Goal: Transaction & Acquisition: Purchase product/service

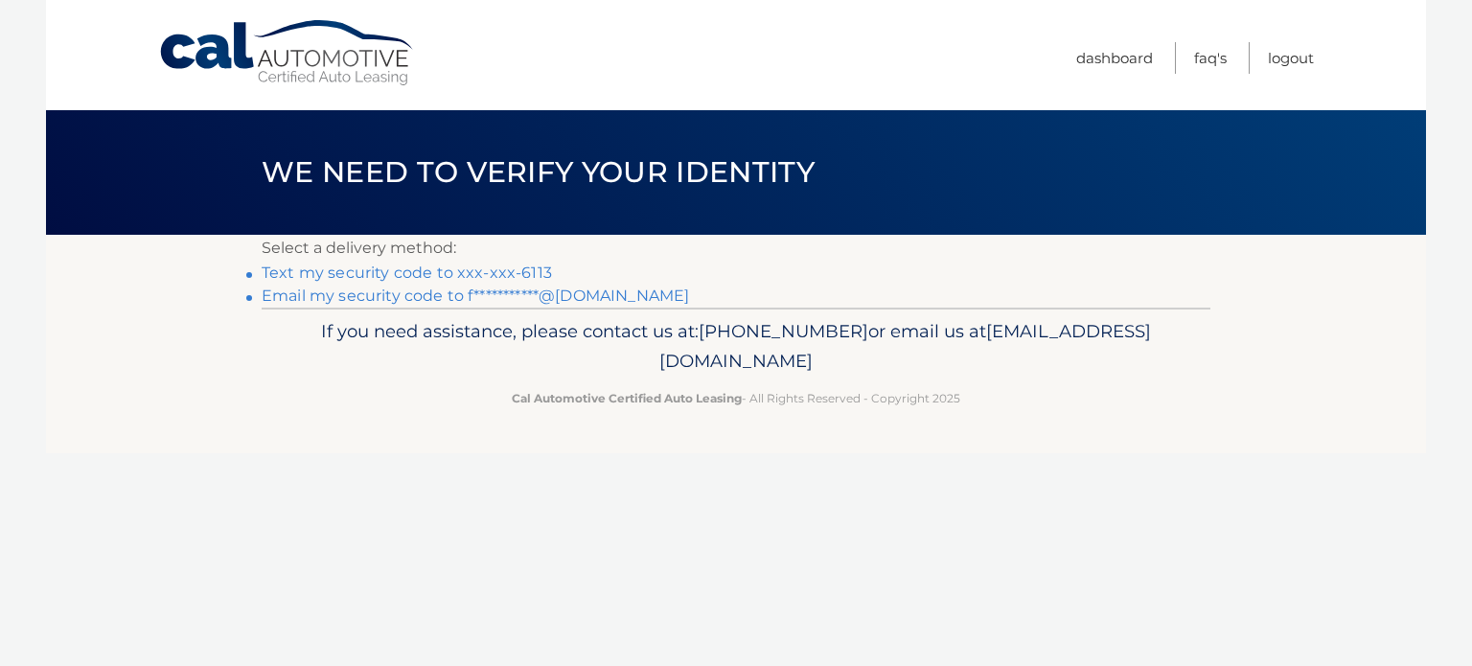
click at [502, 273] on link "Text my security code to xxx-xxx-6113" at bounding box center [407, 272] width 290 height 18
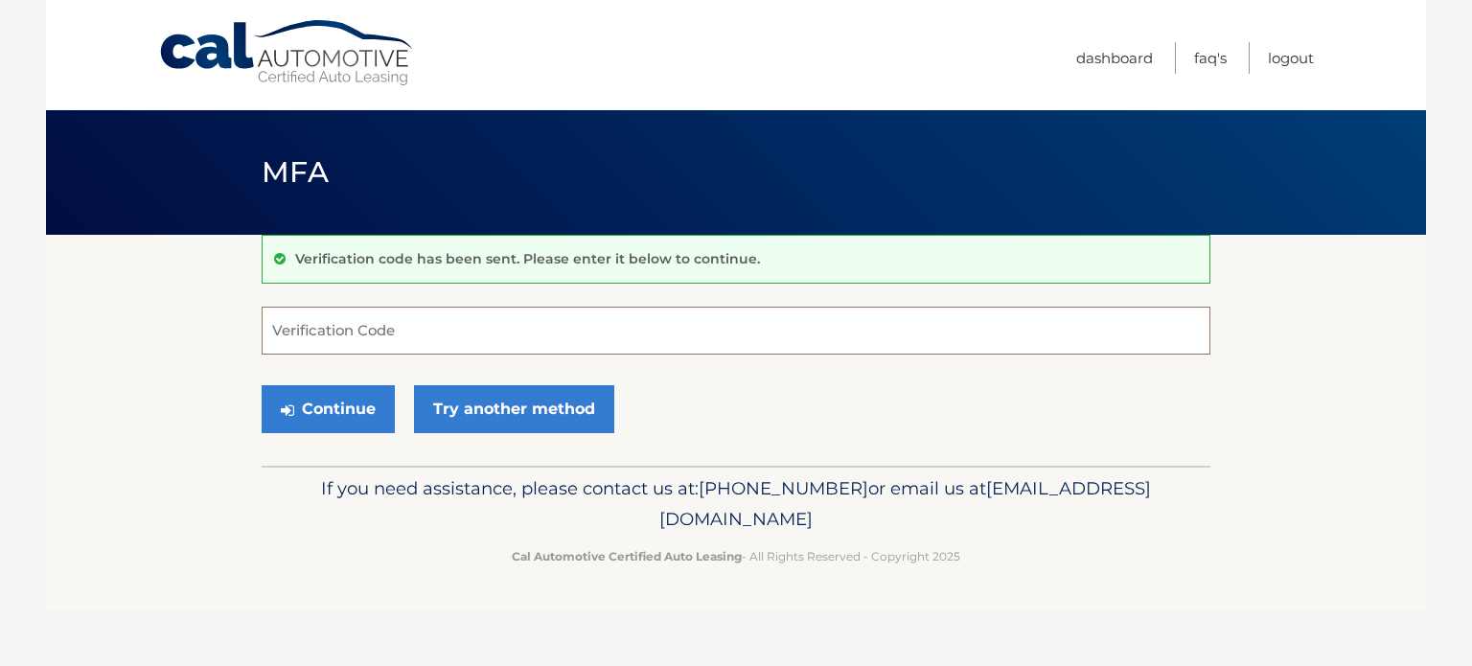
click at [406, 323] on input "Verification Code" at bounding box center [736, 331] width 948 height 48
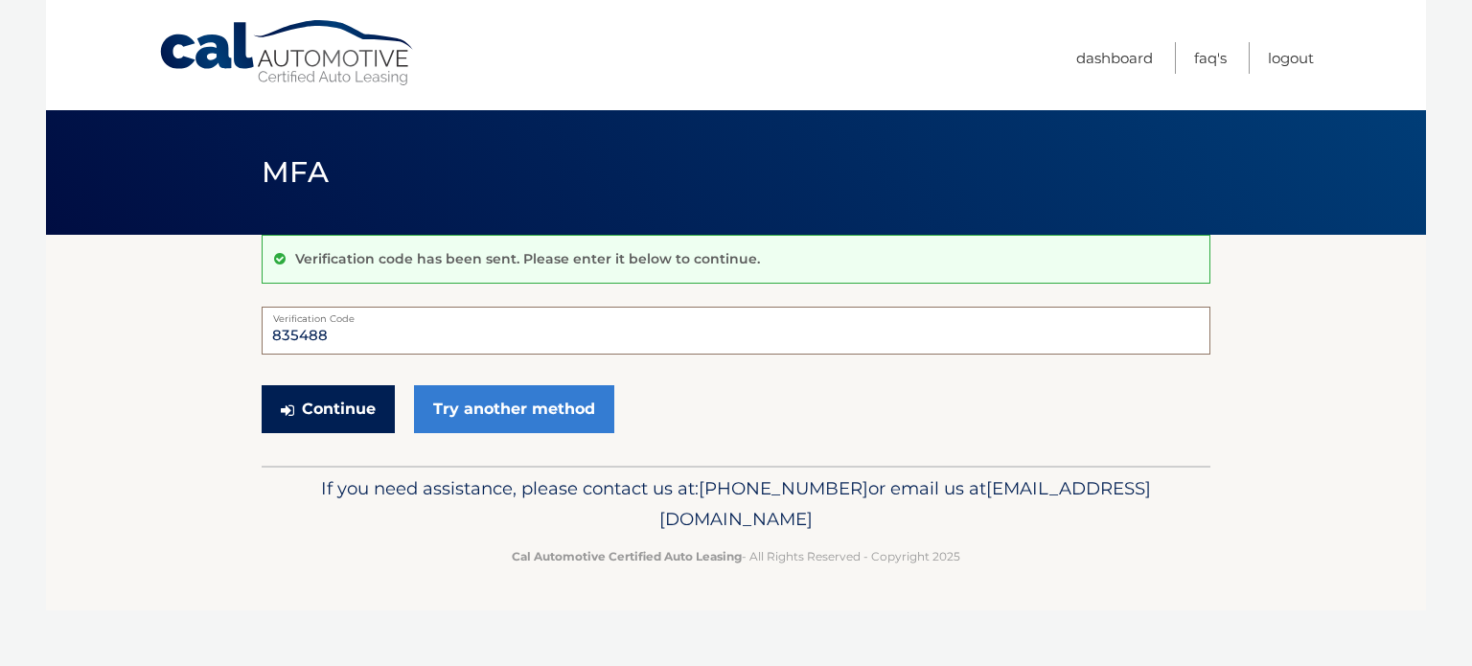
type input "835488"
click at [356, 409] on button "Continue" at bounding box center [328, 409] width 133 height 48
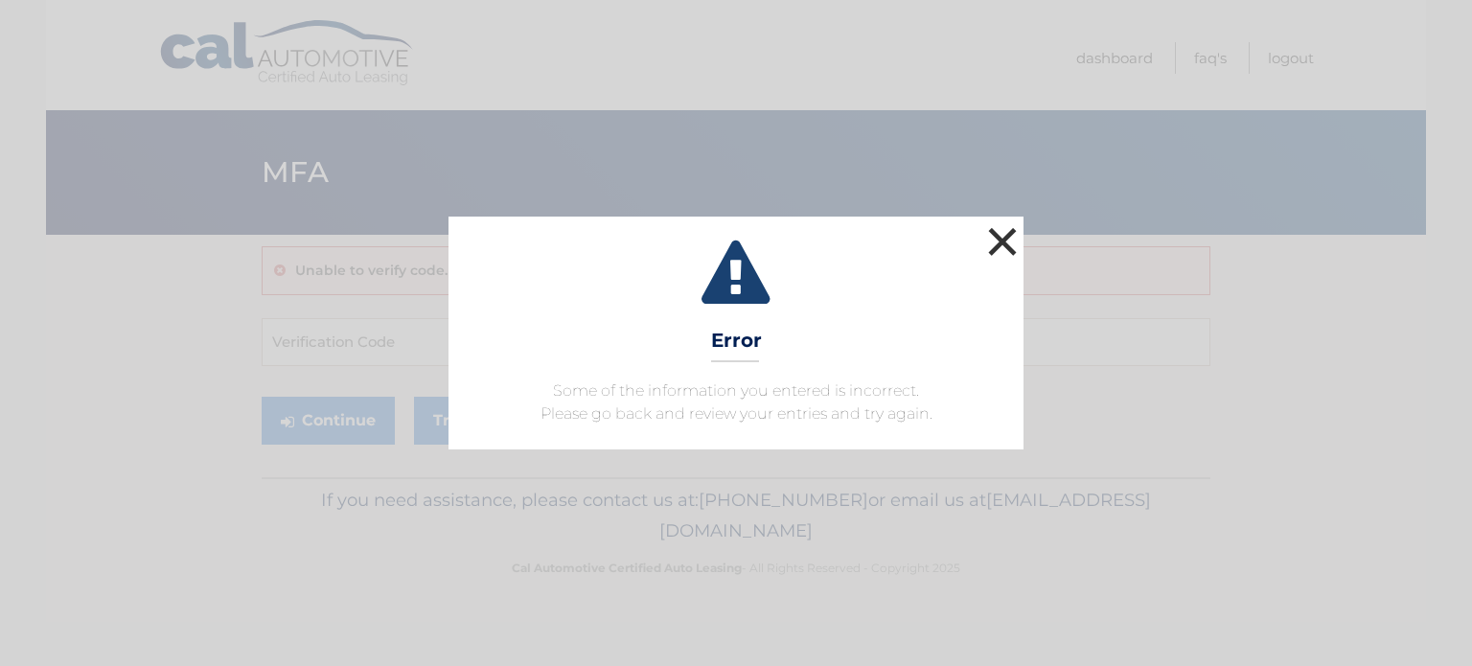
click at [1000, 237] on button "×" at bounding box center [1002, 241] width 38 height 38
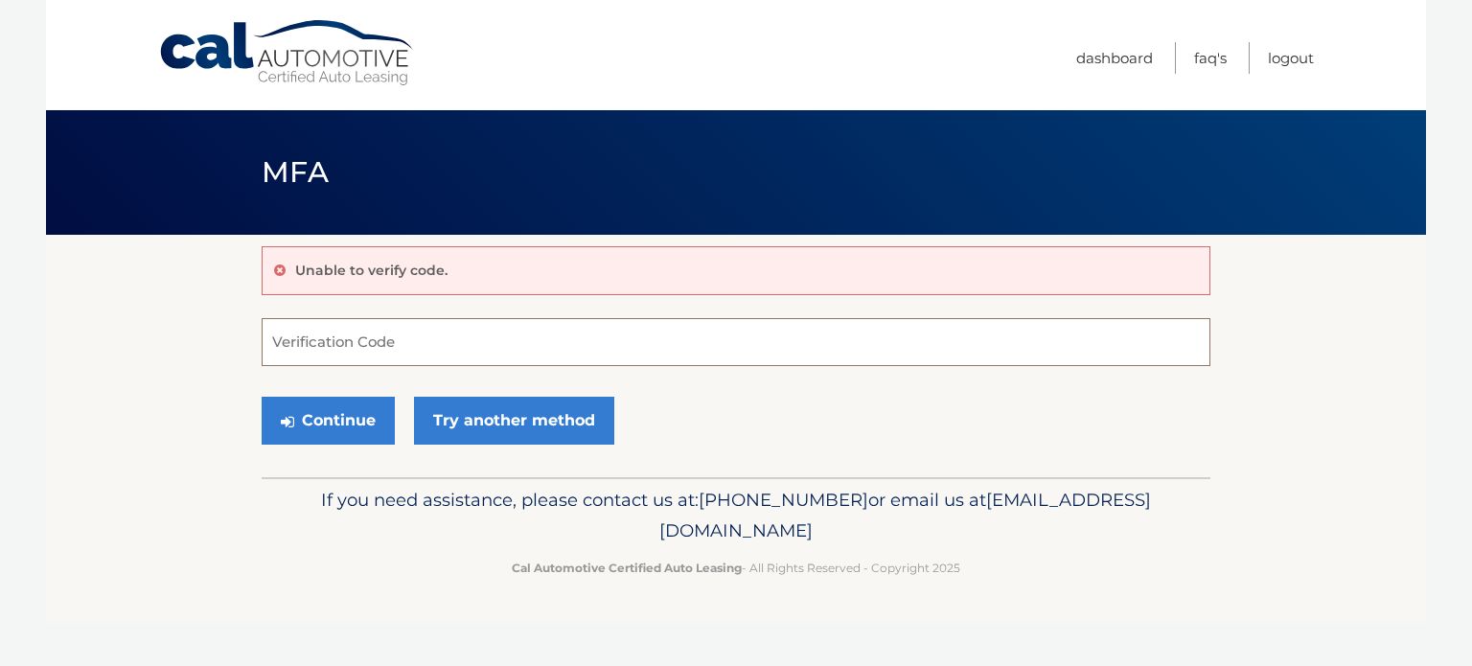
click at [364, 330] on input "Verification Code" at bounding box center [736, 342] width 948 height 48
type input "835488"
click at [327, 412] on button "Continue" at bounding box center [328, 421] width 133 height 48
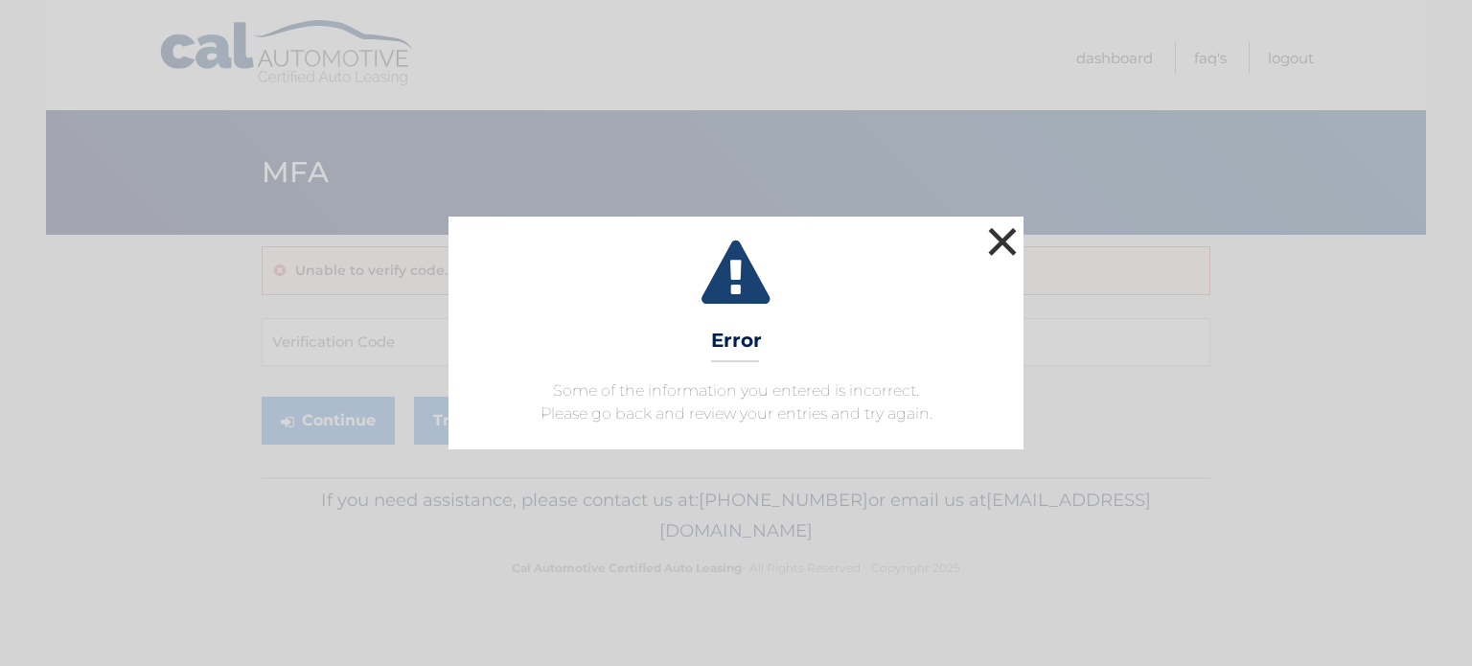
click at [1008, 244] on button "×" at bounding box center [1002, 241] width 38 height 38
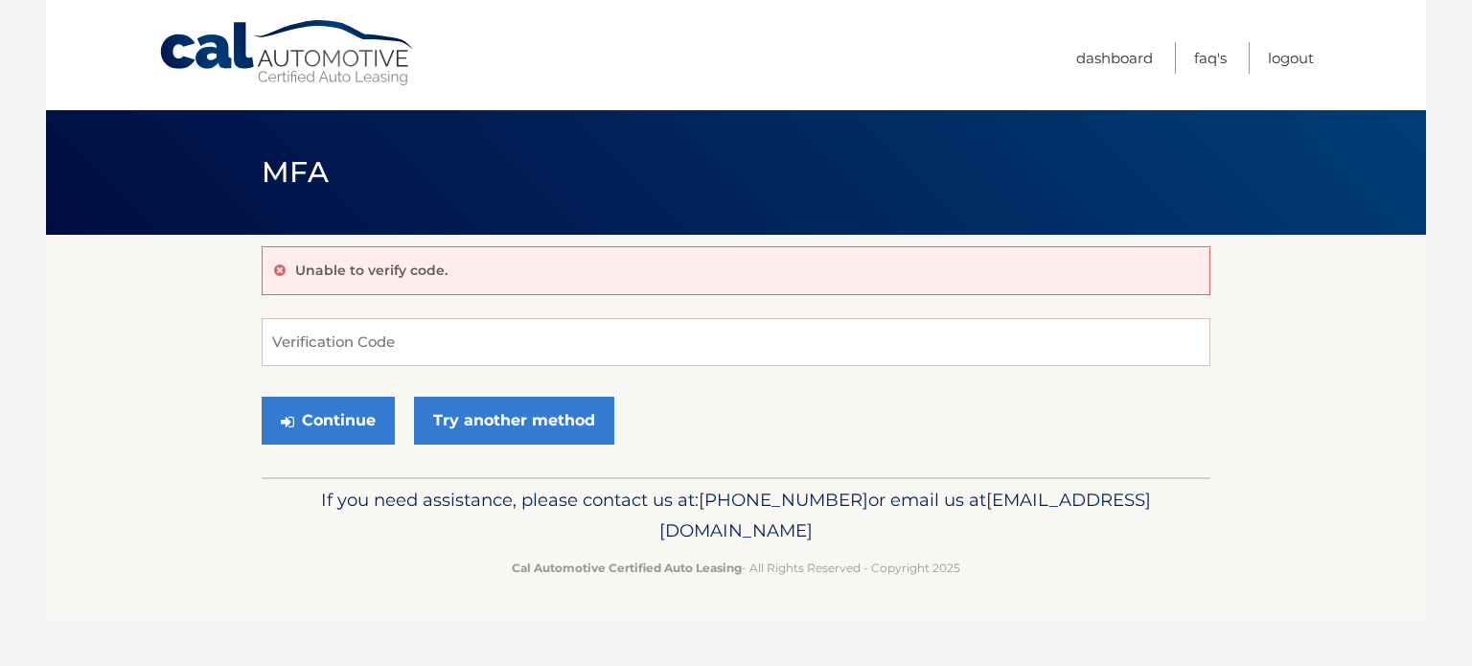
click at [276, 268] on icon at bounding box center [279, 269] width 11 height 13
click at [1291, 56] on link "Logout" at bounding box center [1291, 58] width 46 height 32
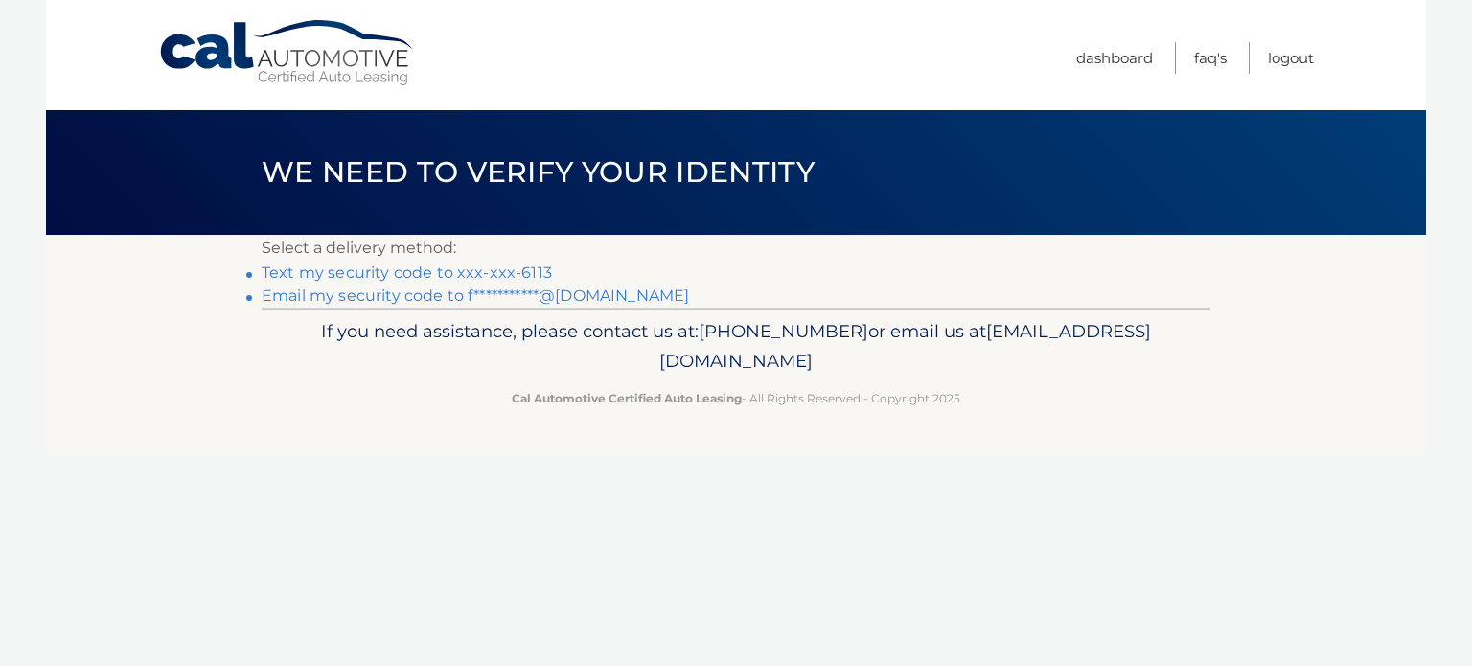
click at [518, 269] on link "Text my security code to xxx-xxx-6113" at bounding box center [407, 272] width 290 height 18
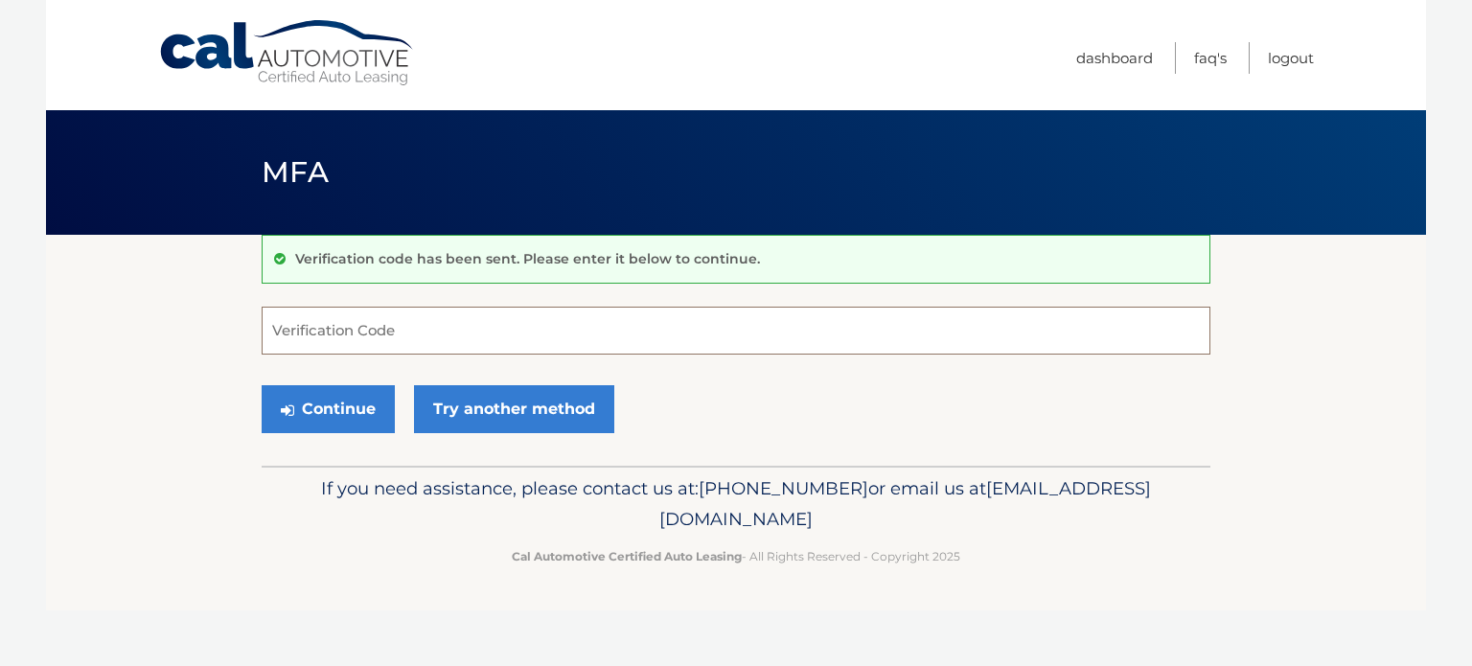
click at [438, 323] on input "Verification Code" at bounding box center [736, 331] width 948 height 48
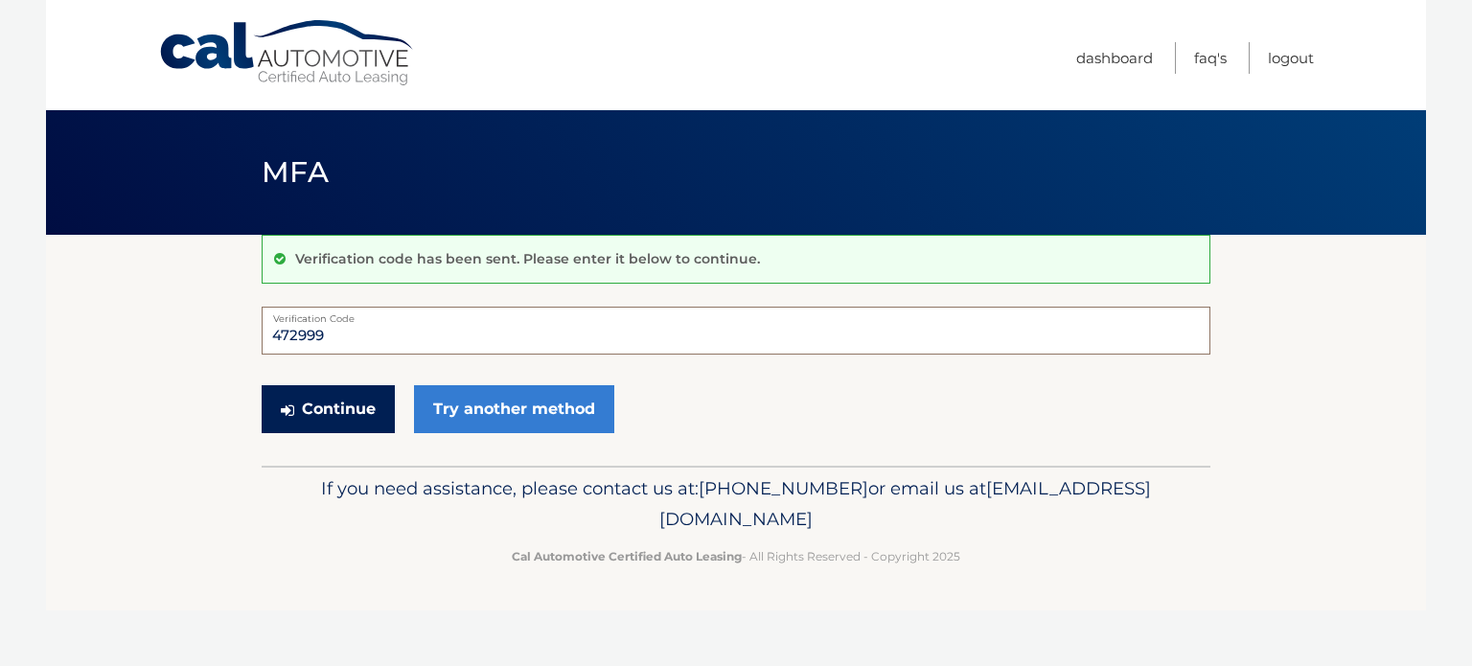
type input "472999"
click at [347, 400] on button "Continue" at bounding box center [328, 409] width 133 height 48
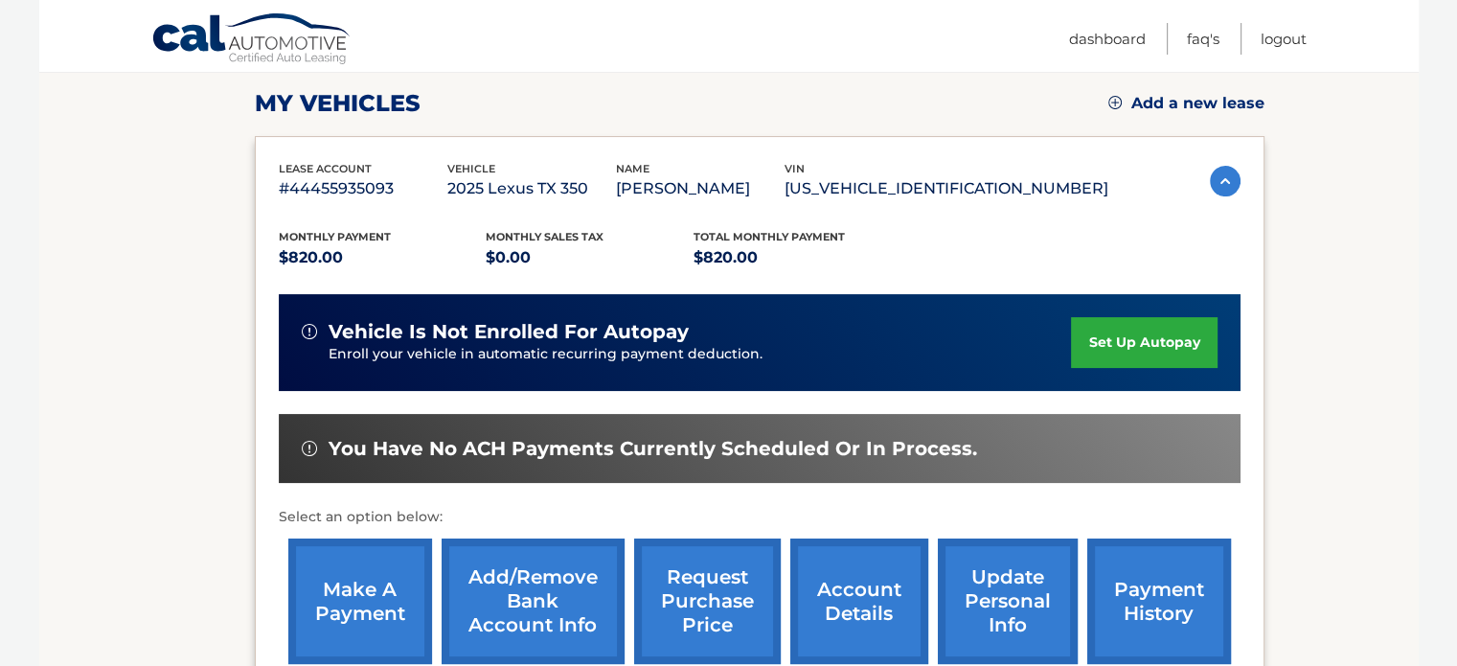
scroll to position [263, 0]
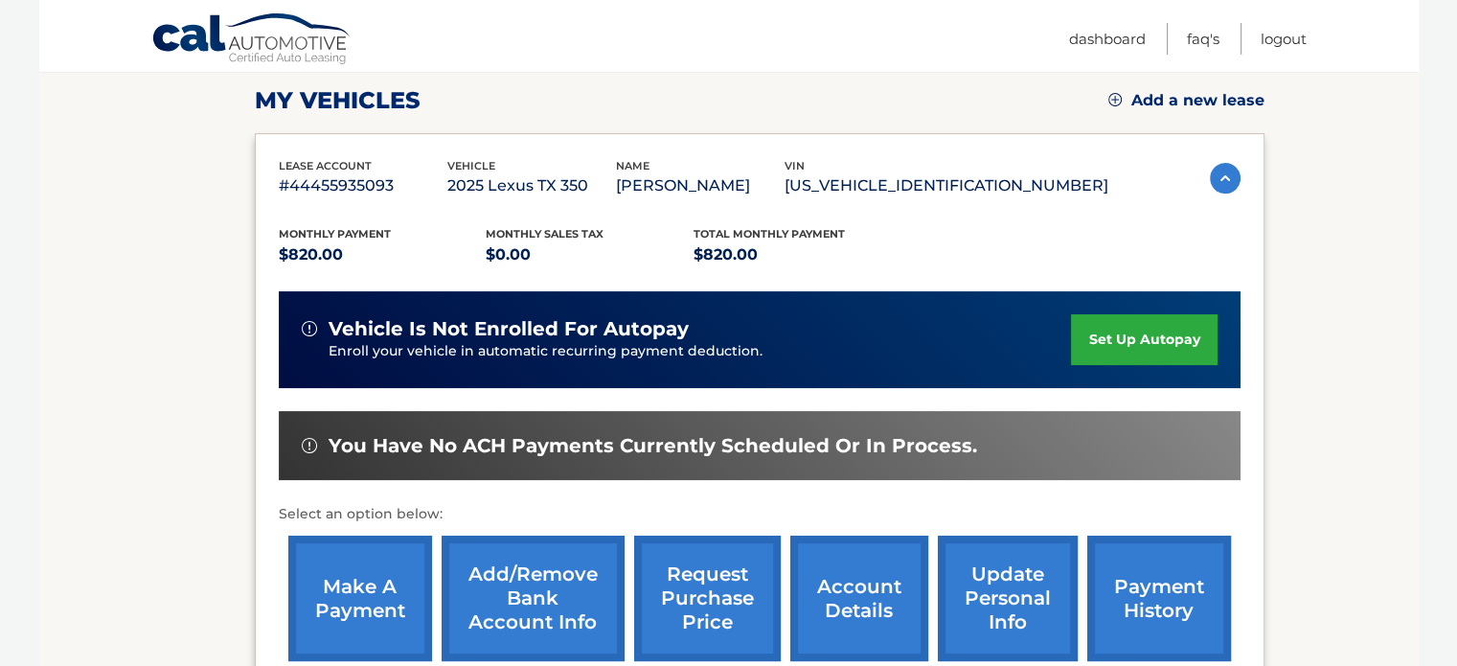
click at [367, 593] on link "make a payment" at bounding box center [360, 599] width 144 height 126
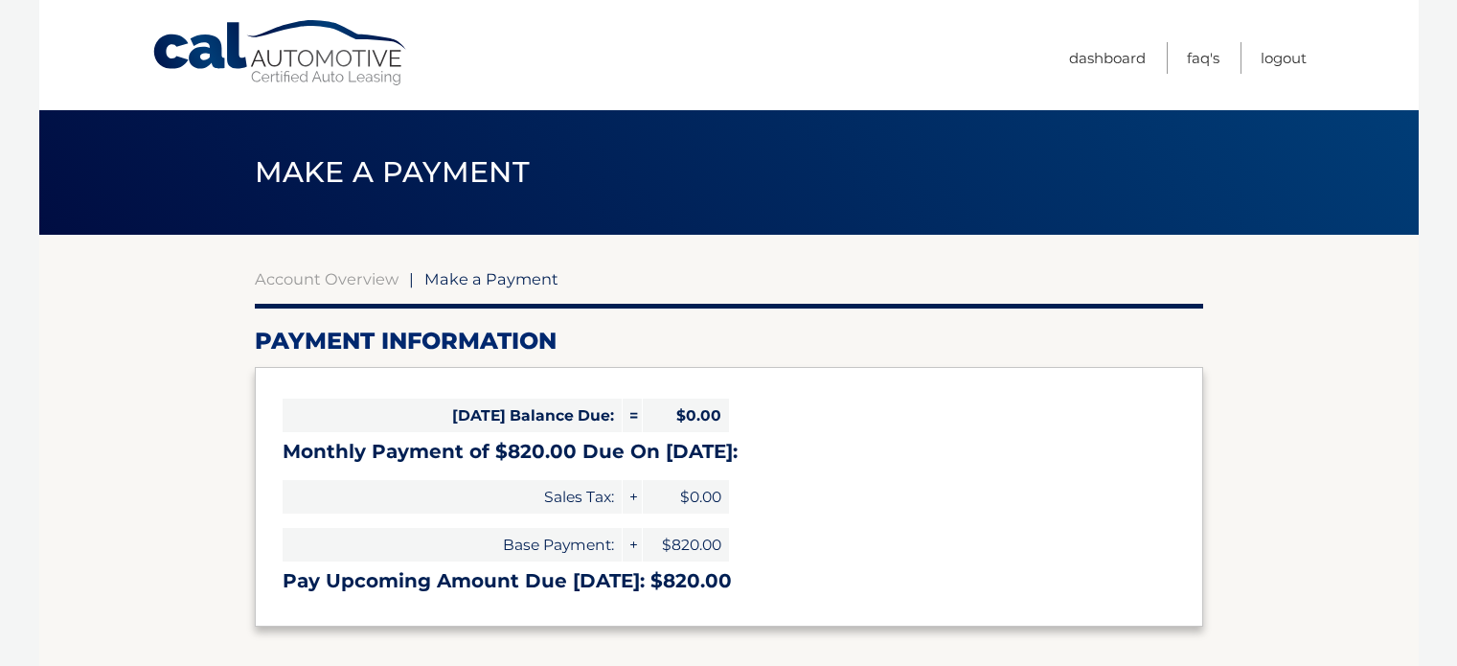
select select "Mzk5NjliMjAtY2IyMy00MzNlLThmYjItZDI4YTIyZmViZDUy"
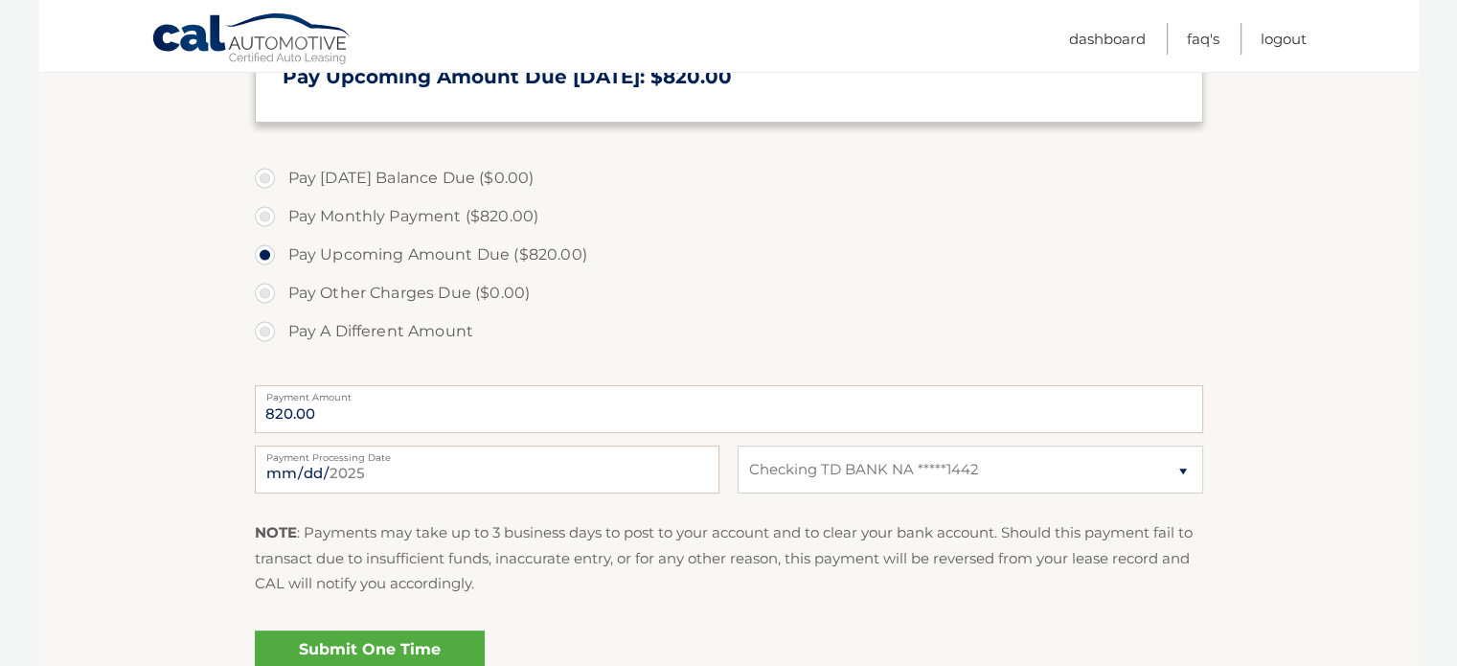
scroll to position [525, 0]
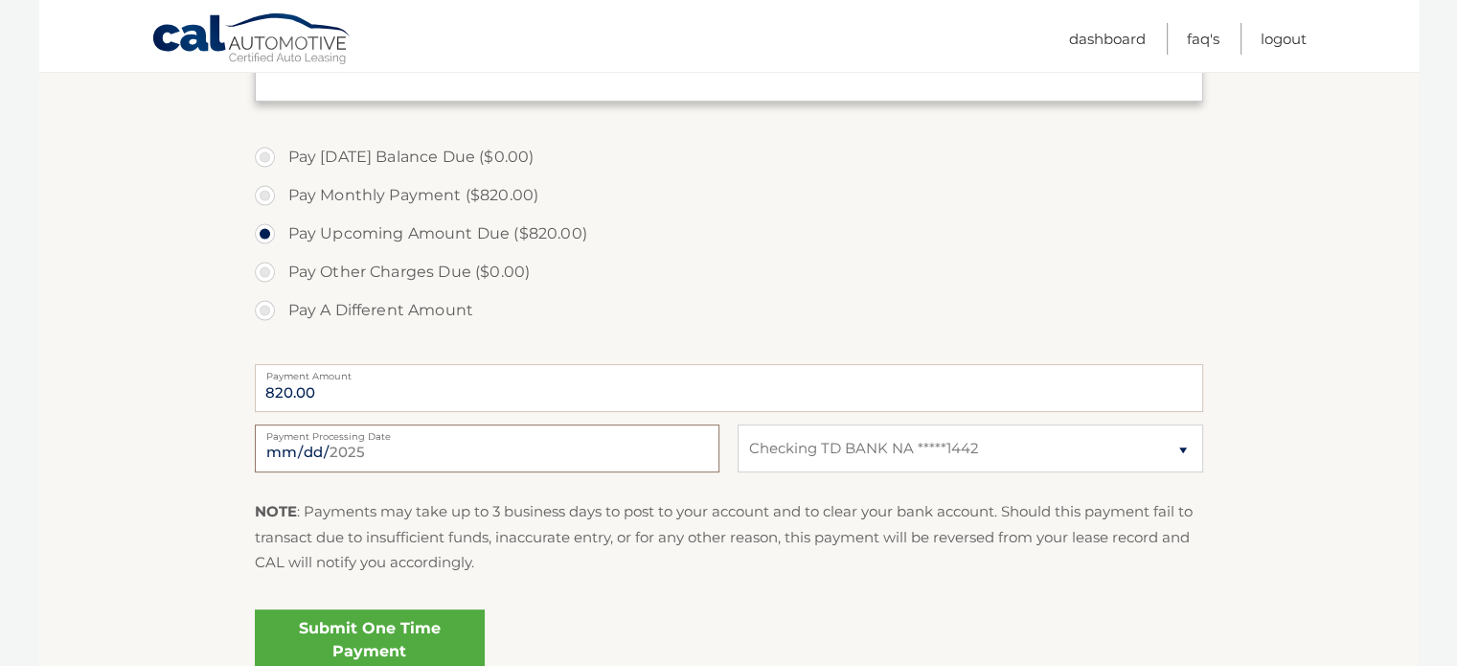
click at [327, 454] on input "2025-09-01" at bounding box center [487, 448] width 465 height 48
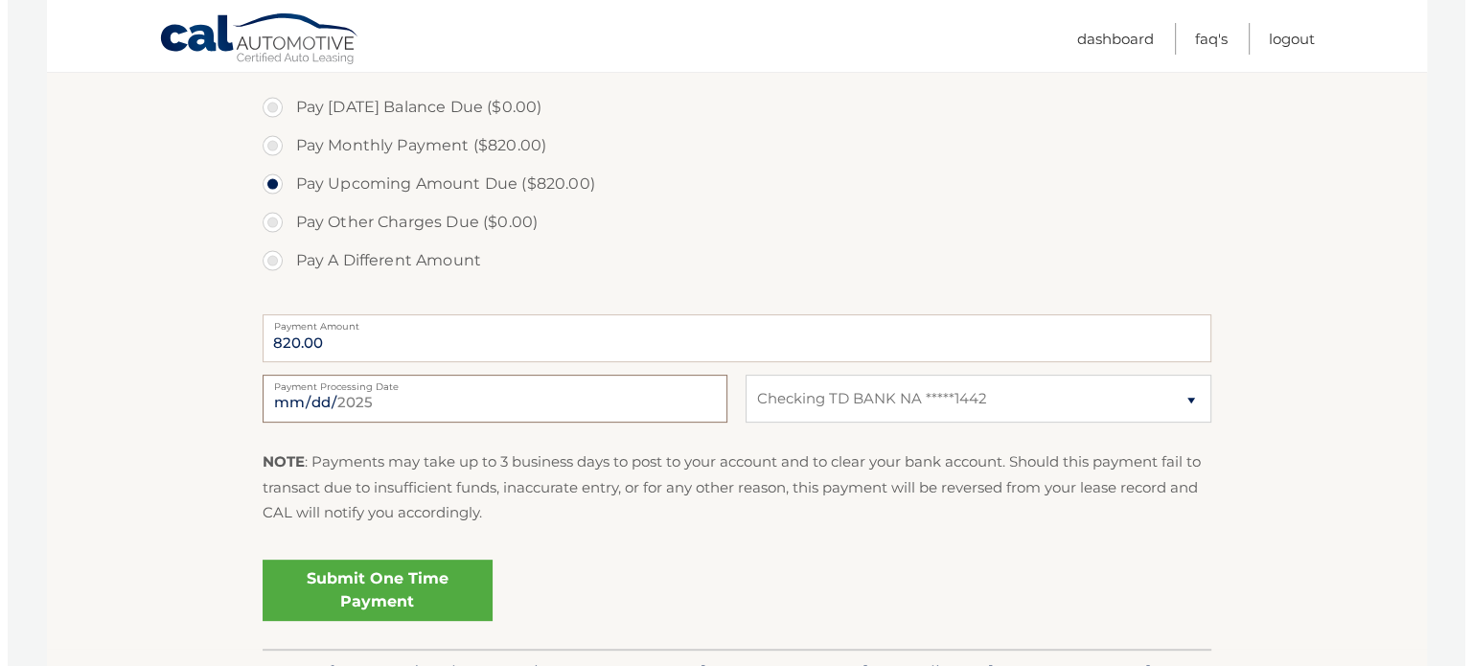
scroll to position [576, 0]
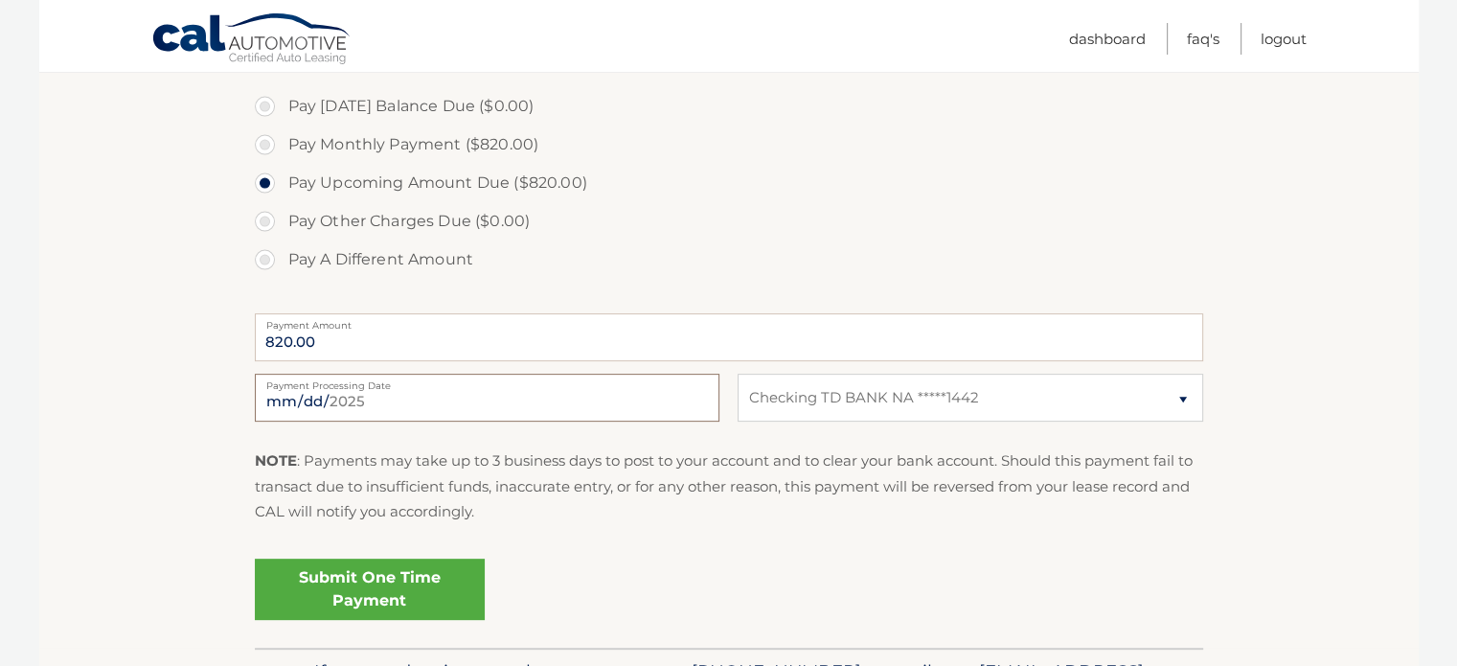
click at [309, 400] on input "2025-09-05" at bounding box center [487, 398] width 465 height 48
type input "2025-09-04"
click at [421, 592] on link "Submit One Time Payment" at bounding box center [370, 589] width 230 height 61
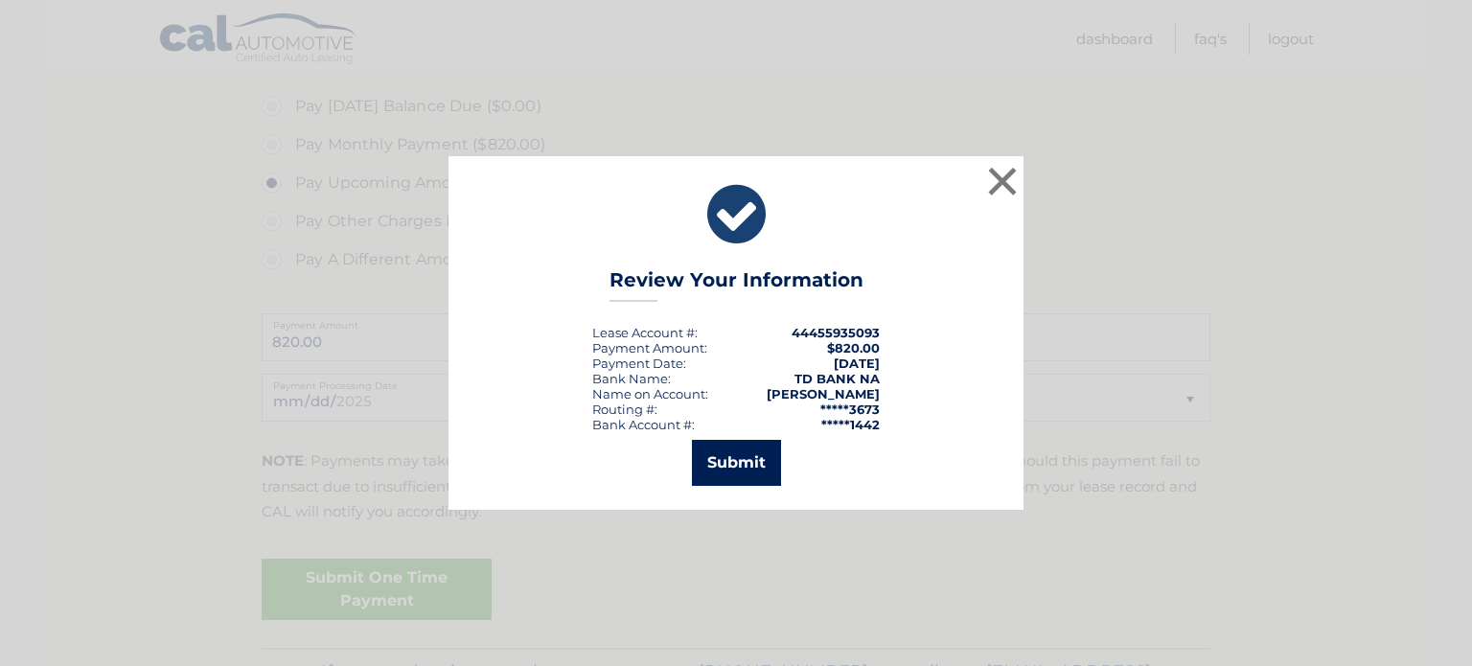
click at [745, 463] on button "Submit" at bounding box center [736, 463] width 89 height 46
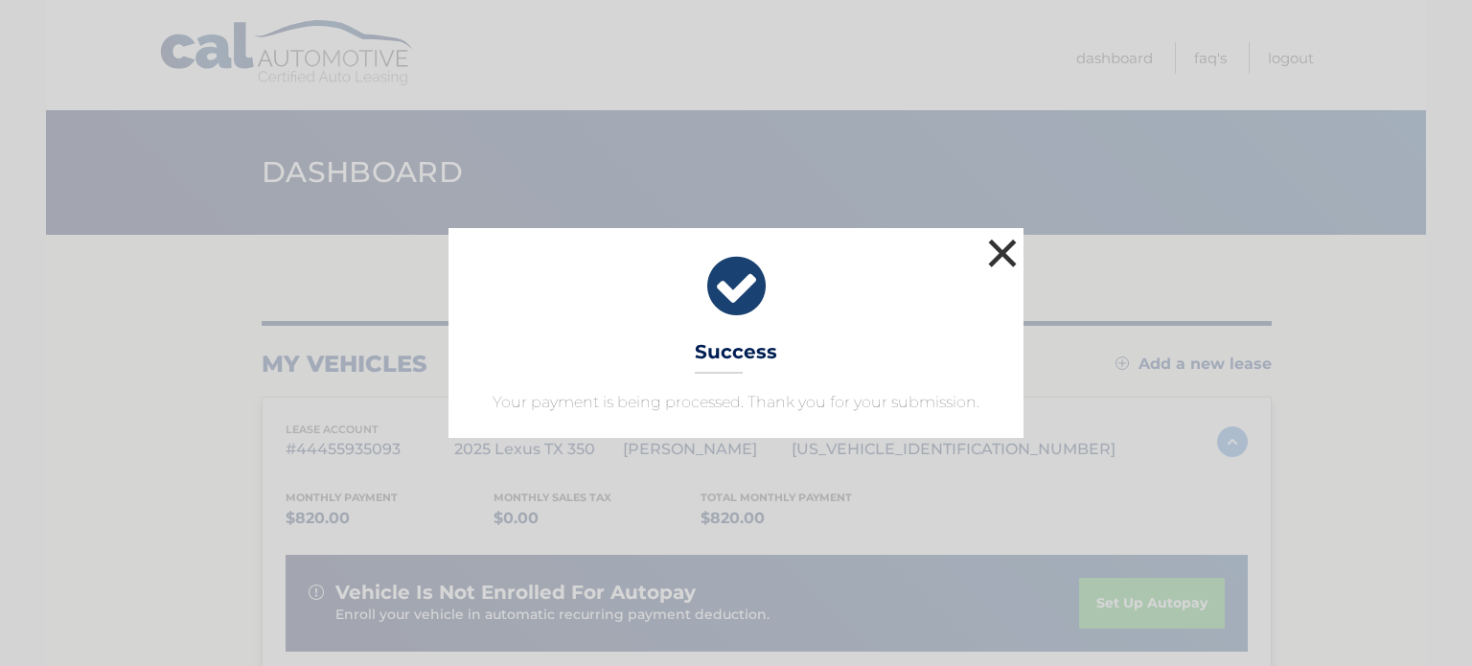
click at [995, 258] on button "×" at bounding box center [1002, 253] width 38 height 38
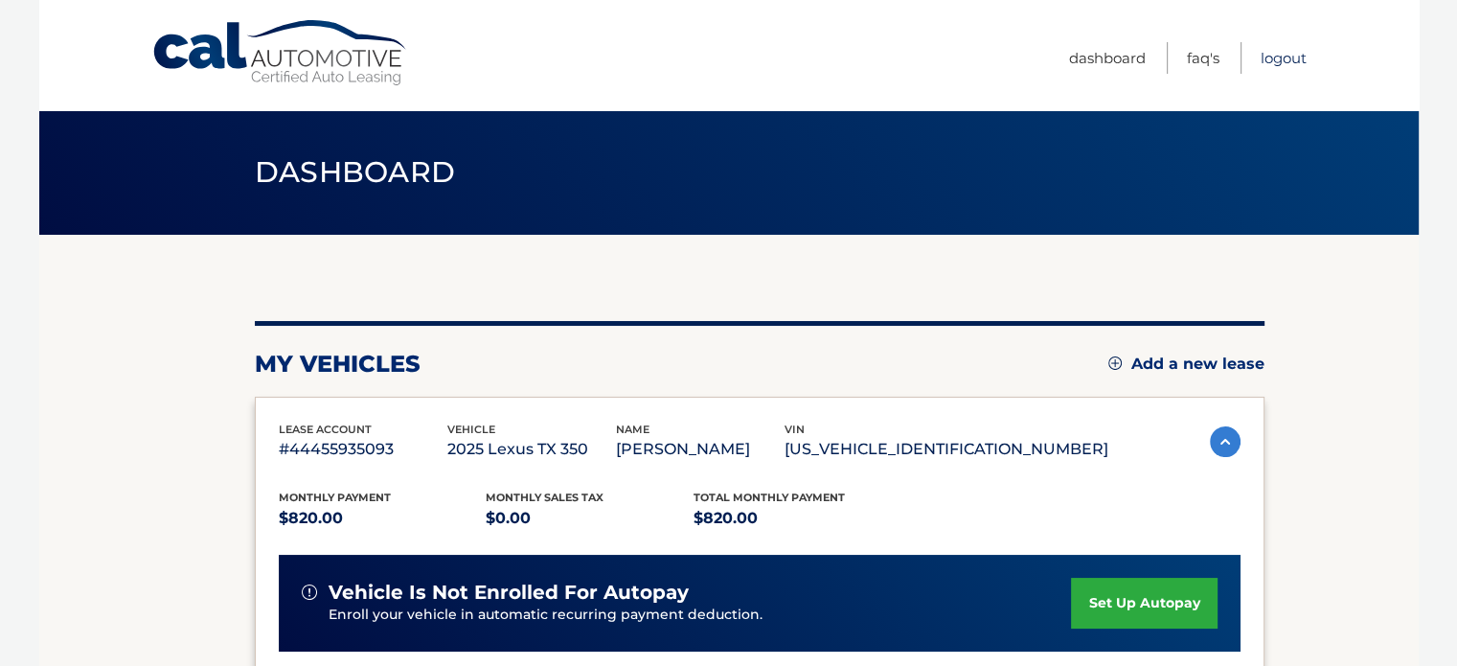
click at [1287, 63] on link "Logout" at bounding box center [1284, 58] width 46 height 32
